Goal: Transaction & Acquisition: Download file/media

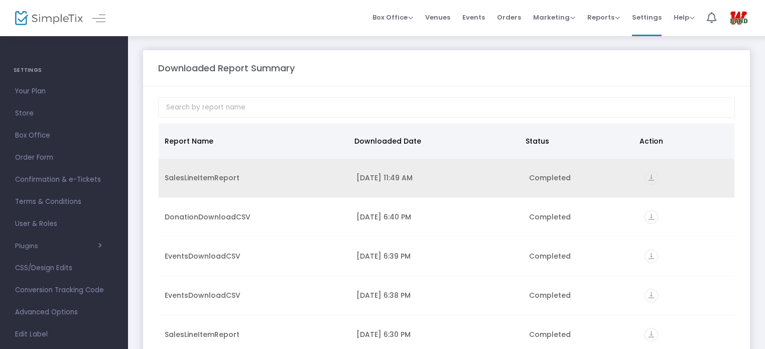
click at [647, 176] on icon "vertical_align_bottom" at bounding box center [652, 178] width 14 height 14
